Goal: Task Accomplishment & Management: Use online tool/utility

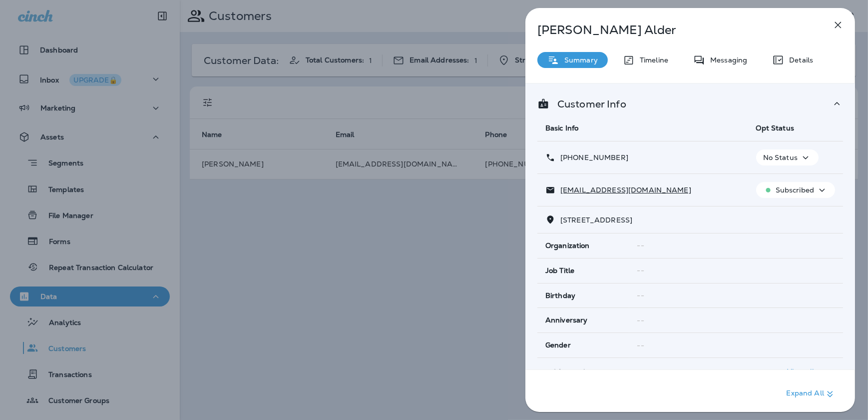
scroll to position [245, 0]
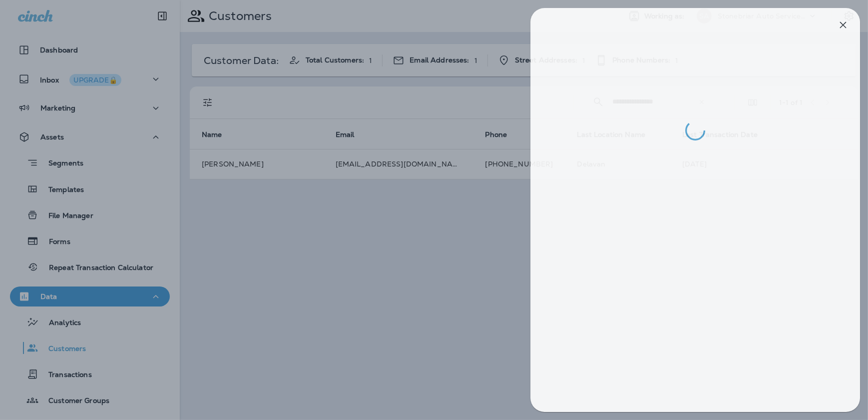
drag, startPoint x: 249, startPoint y: 184, endPoint x: 243, endPoint y: 183, distance: 6.6
click at [251, 185] on div at bounding box center [439, 210] width 868 height 420
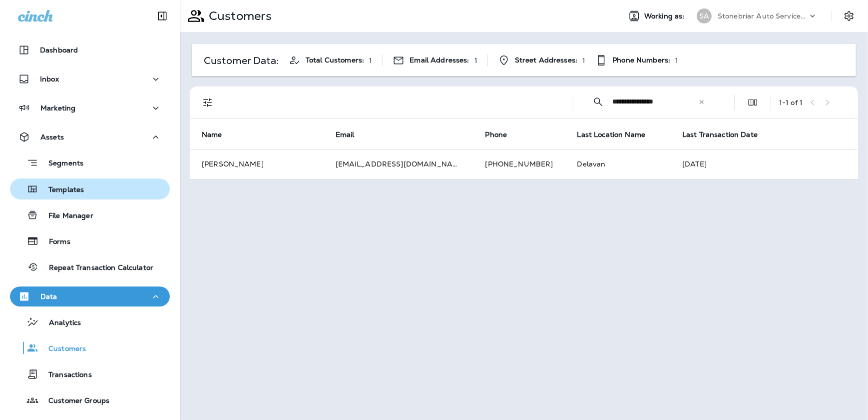
click at [78, 185] on p "Templates" at bounding box center [60, 189] width 45 height 9
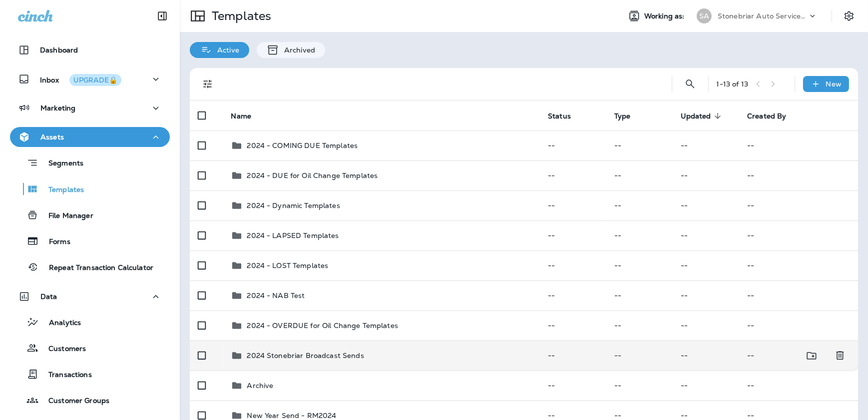
click at [324, 356] on p "2024 Stonebriar Broadcast Sends" at bounding box center [305, 355] width 117 height 8
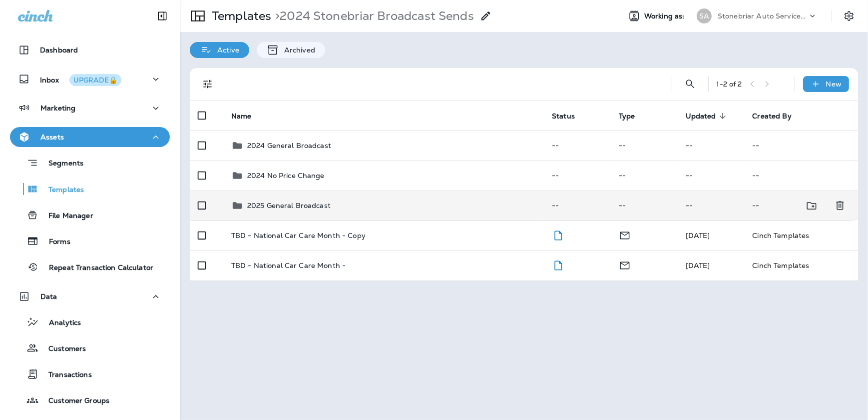
click at [273, 204] on p "2025 General Broadcast" at bounding box center [288, 205] width 83 height 8
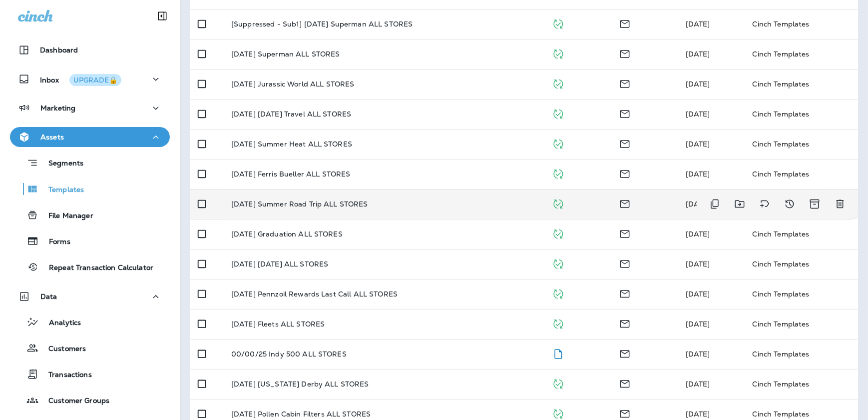
scroll to position [320, 0]
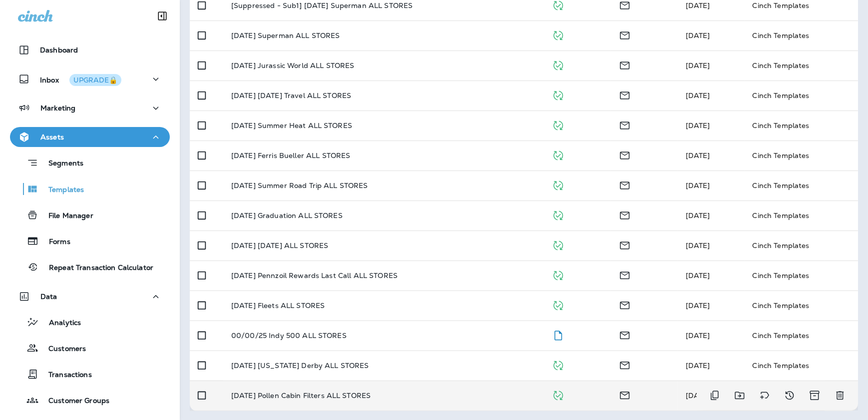
click at [327, 391] on p "[DATE] Pollen Cabin Filters ALL STORES" at bounding box center [300, 395] width 139 height 8
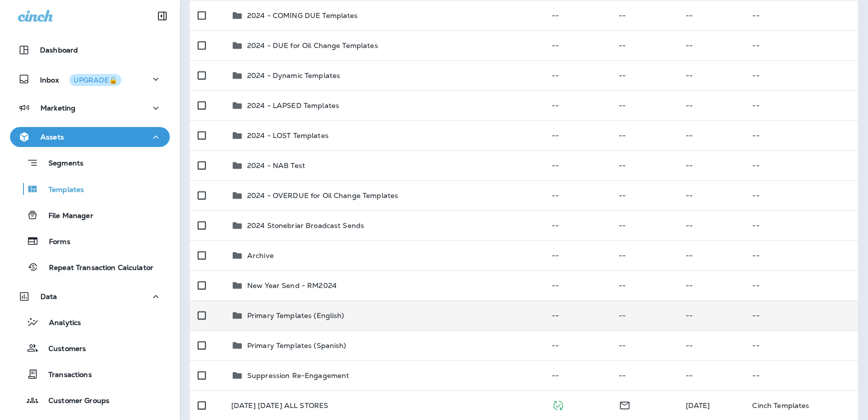
scroll to position [90, 0]
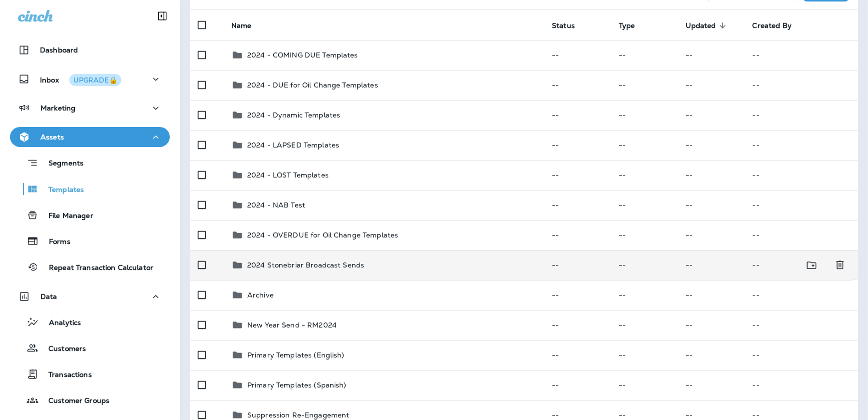
click at [328, 270] on div "2024 Stonebriar Broadcast Sends" at bounding box center [305, 265] width 117 height 12
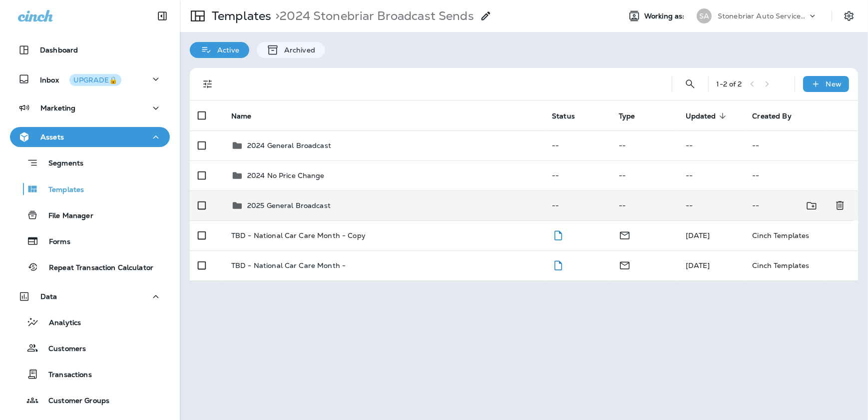
click at [324, 209] on div "2025 General Broadcast" at bounding box center [288, 205] width 83 height 12
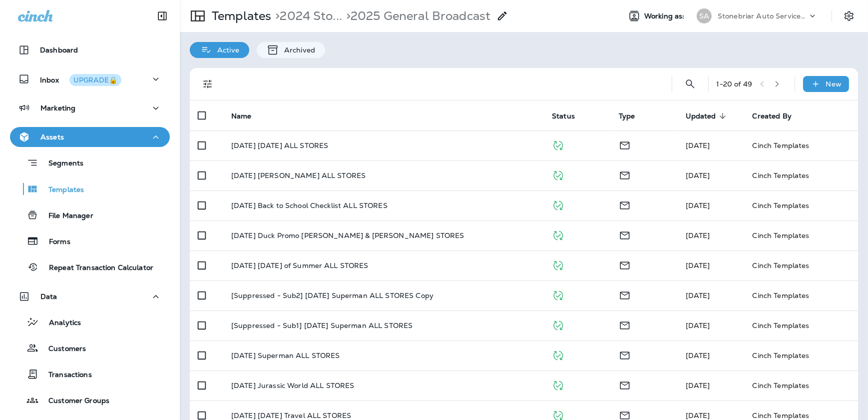
click at [773, 79] on button "button" at bounding box center [777, 83] width 15 height 15
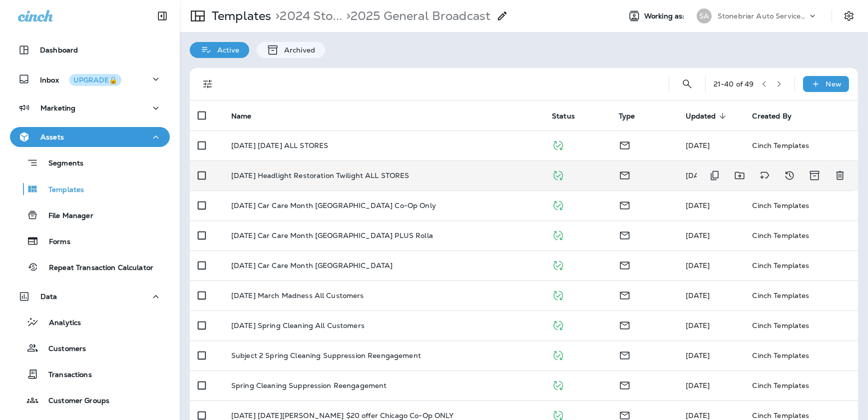
click at [391, 168] on td "[DATE] Headlight Restoration Twilight ALL STORES" at bounding box center [383, 175] width 321 height 30
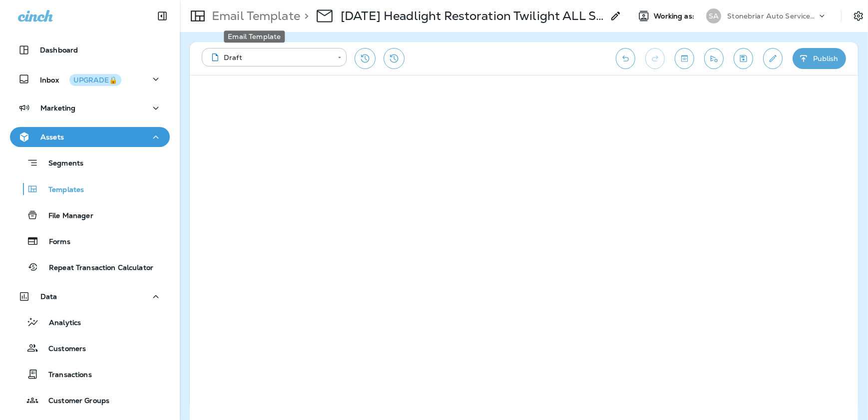
click at [288, 10] on p "Email Template" at bounding box center [254, 15] width 92 height 15
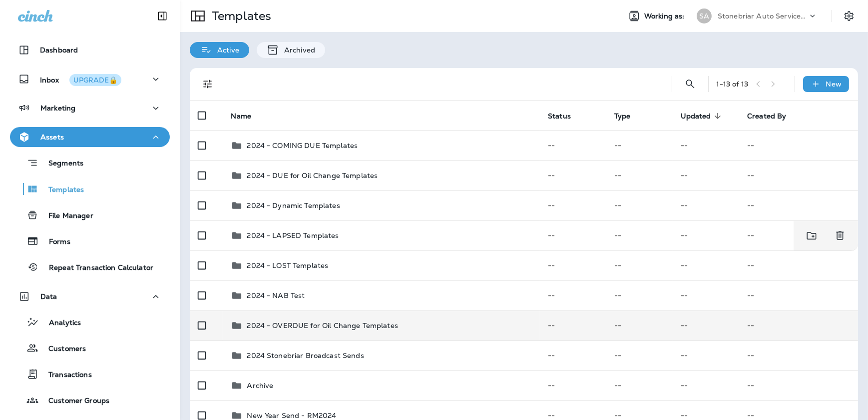
scroll to position [90, 0]
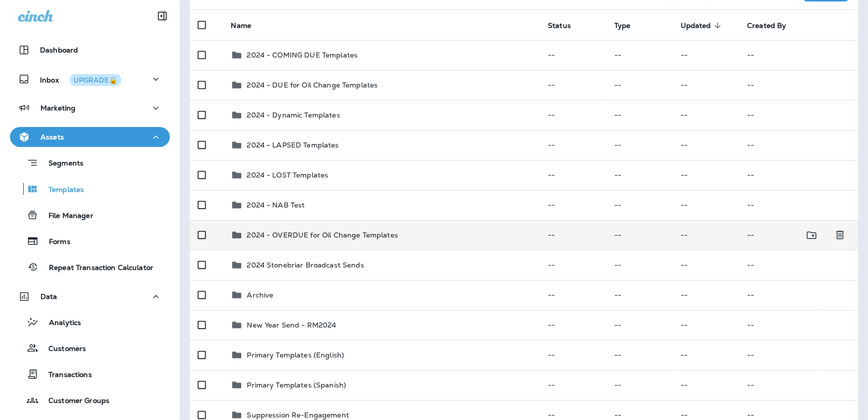
click at [331, 236] on p "2024 - OVERDUE for Oil Change Templates" at bounding box center [322, 235] width 151 height 8
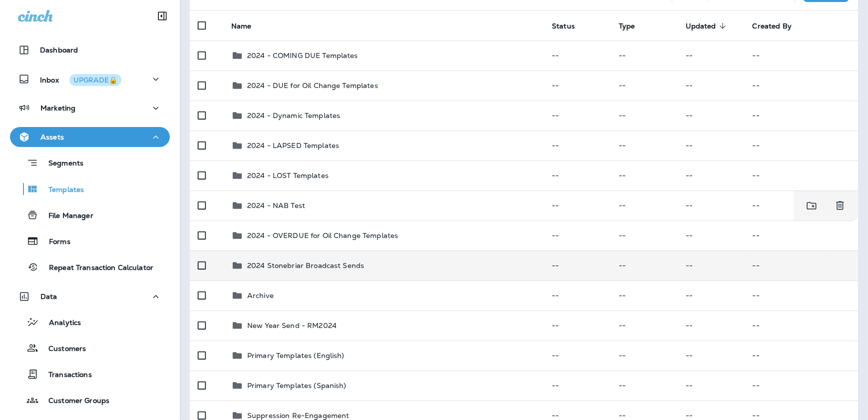
scroll to position [90, 0]
click at [320, 263] on p "2024 Stonebriar Broadcast Sends" at bounding box center [305, 265] width 117 height 8
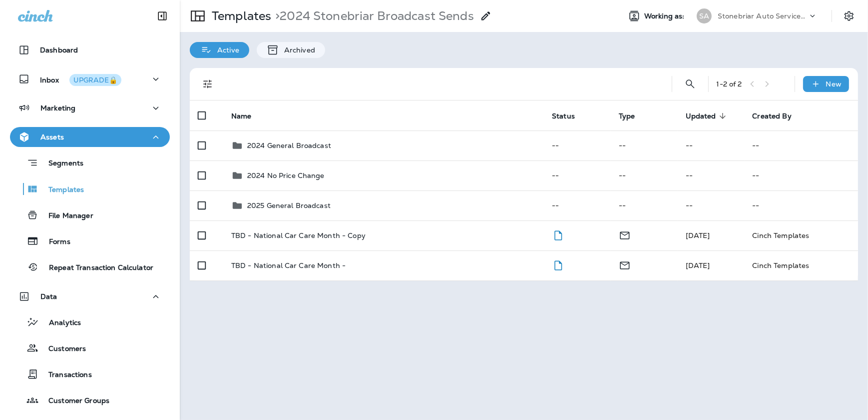
click at [475, 44] on div "Active Archived" at bounding box center [524, 45] width 688 height 26
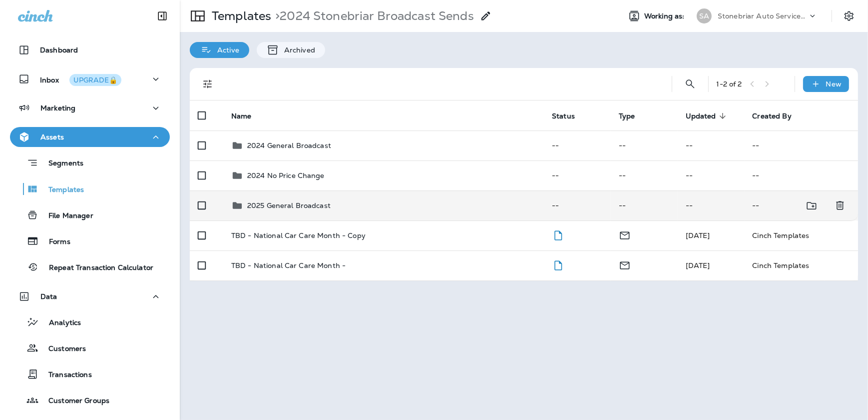
click at [307, 201] on p "2025 General Broadcast" at bounding box center [288, 205] width 83 height 8
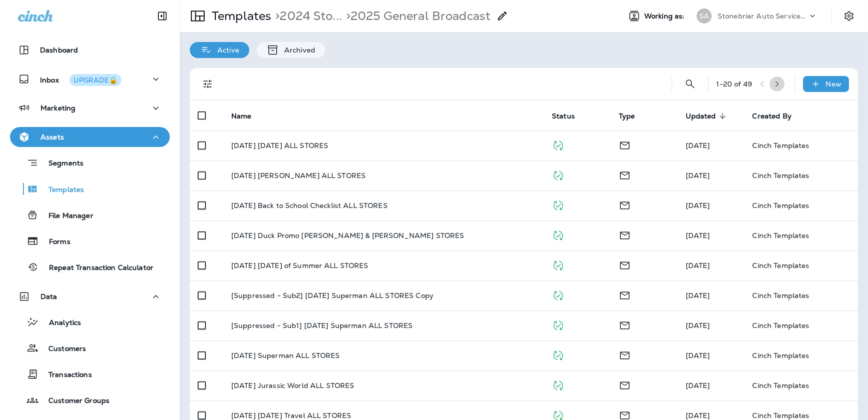
click at [774, 85] on icon "button" at bounding box center [777, 83] width 7 height 7
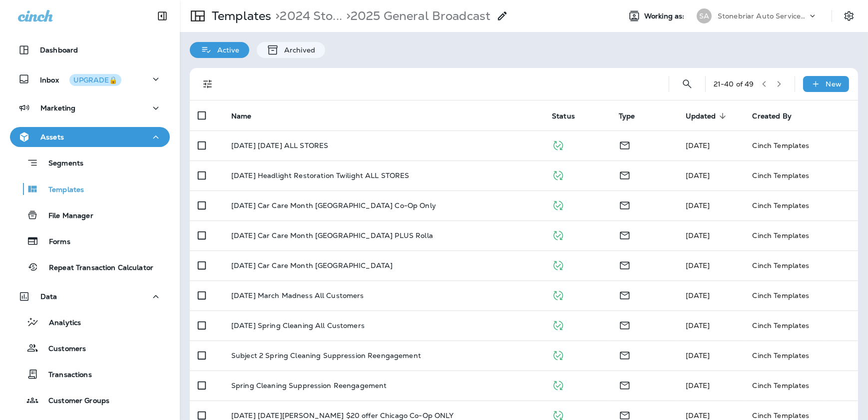
click at [772, 81] on button "button" at bounding box center [779, 83] width 15 height 15
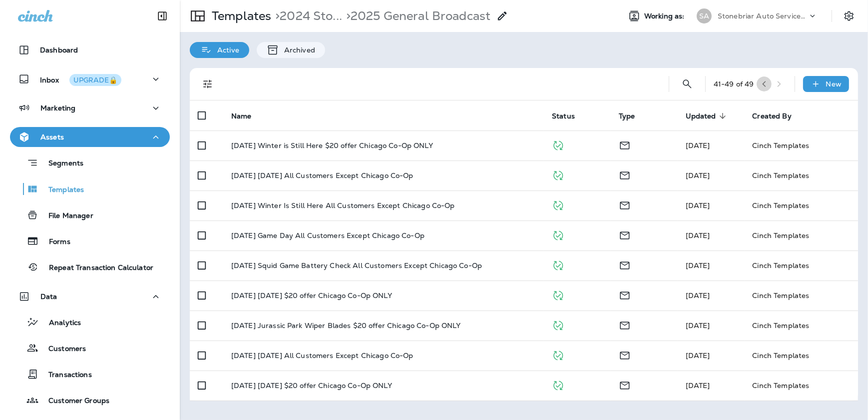
click at [761, 85] on icon "button" at bounding box center [764, 83] width 7 height 7
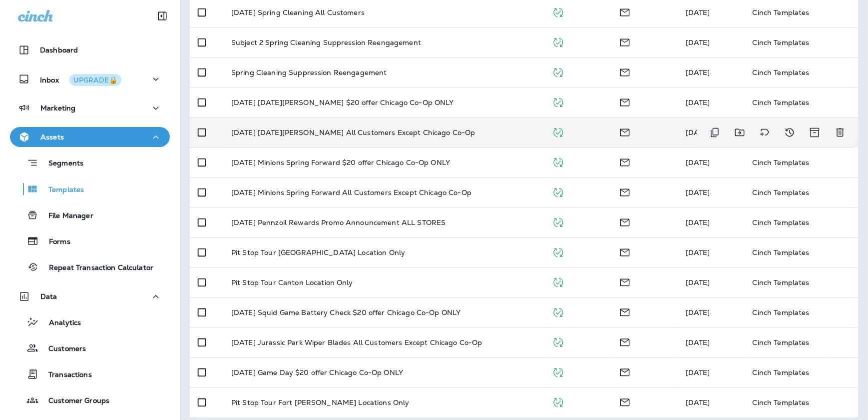
scroll to position [320, 0]
